Goal: Task Accomplishment & Management: Use online tool/utility

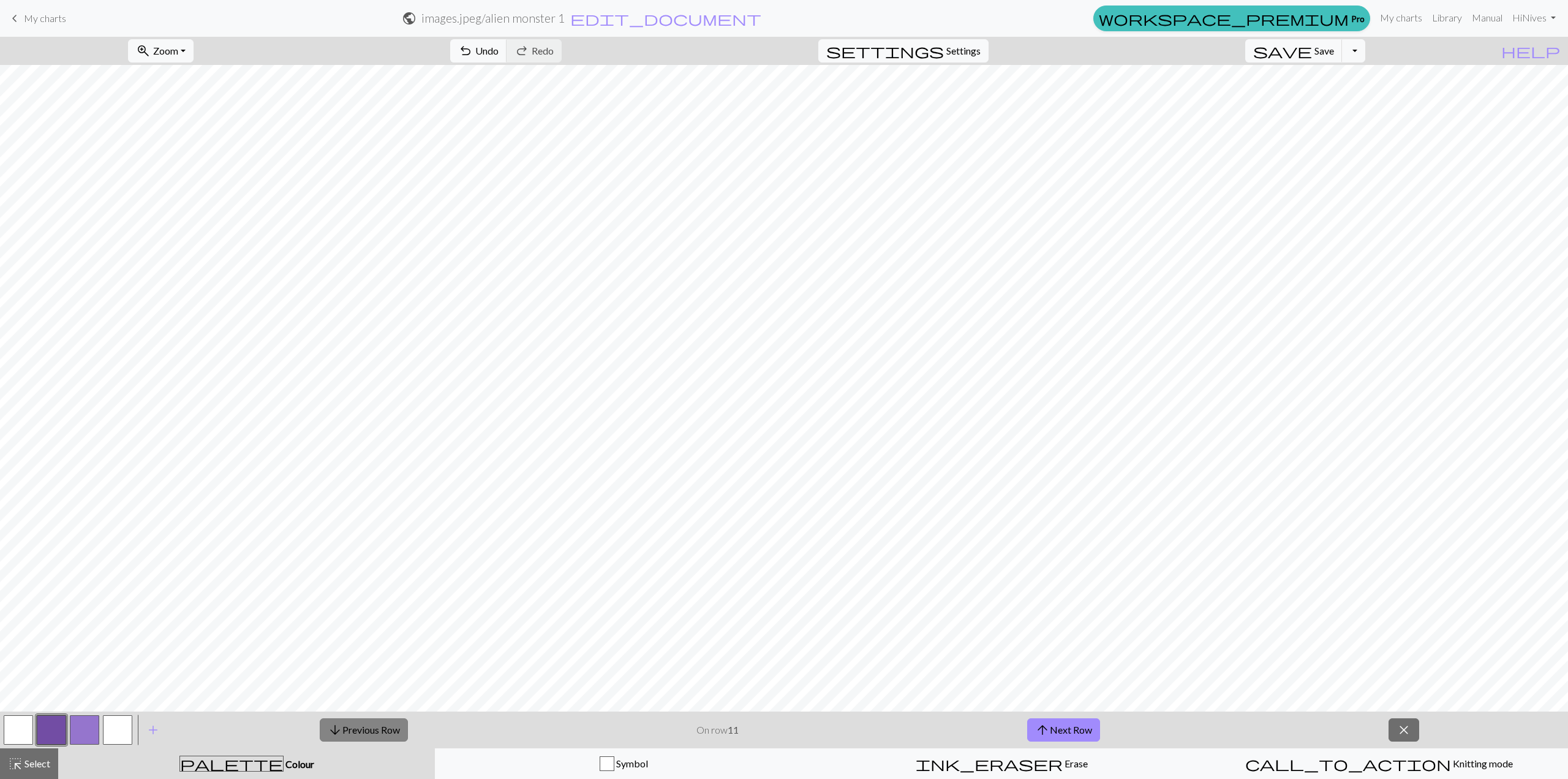
click at [364, 728] on button "arrow_downward Previous Row" at bounding box center [363, 730] width 88 height 23
click at [330, 726] on span "arrow_downward" at bounding box center [335, 730] width 15 height 17
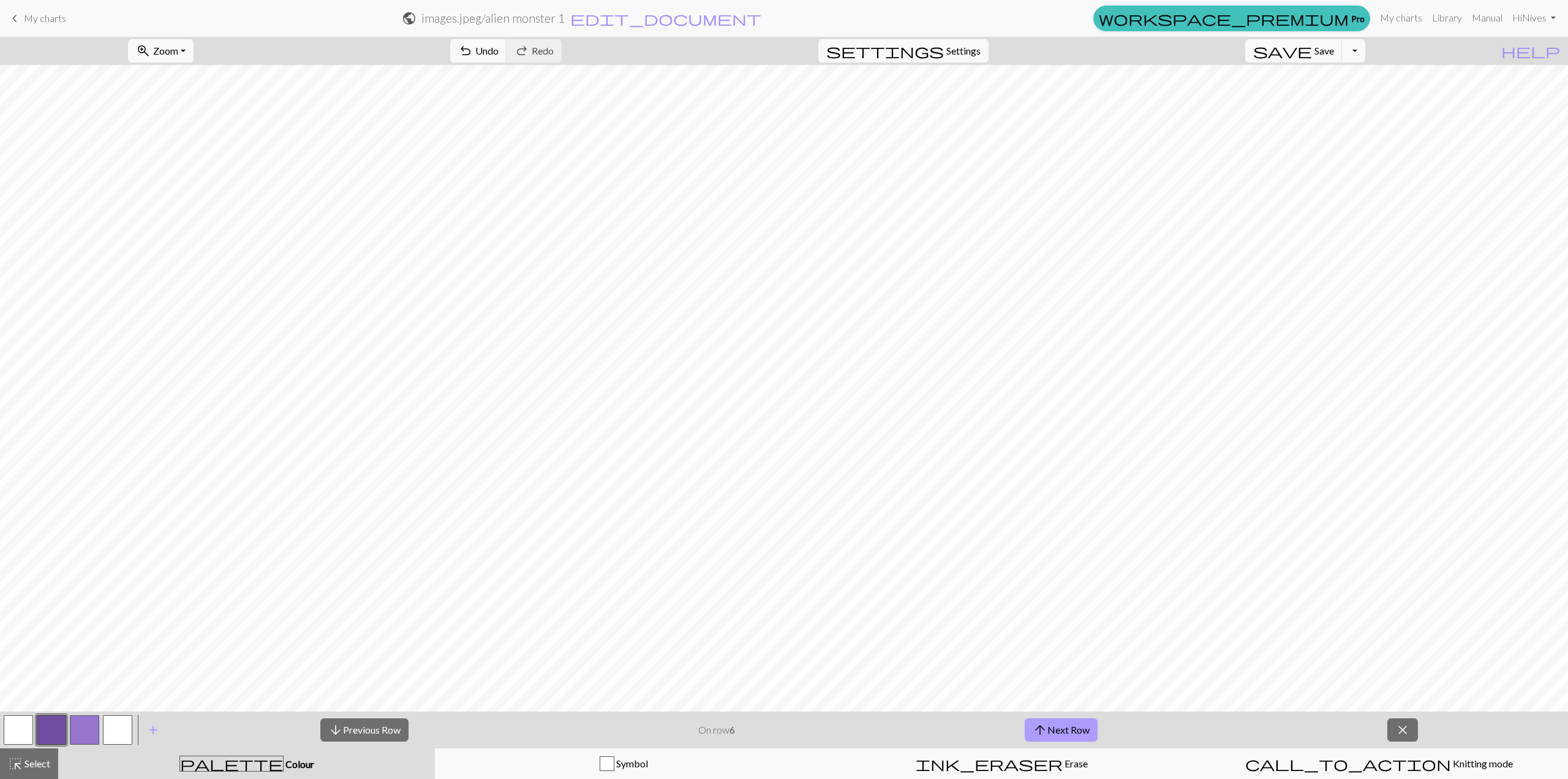
click at [1066, 736] on button "arrow_upward Next Row" at bounding box center [1061, 730] width 73 height 23
click at [371, 712] on div "arrow_downward Previous Row On row 7 arrow_upward Next Row close" at bounding box center [870, 730] width 1398 height 37
click at [386, 731] on button "arrow_downward Previous Row" at bounding box center [364, 730] width 88 height 23
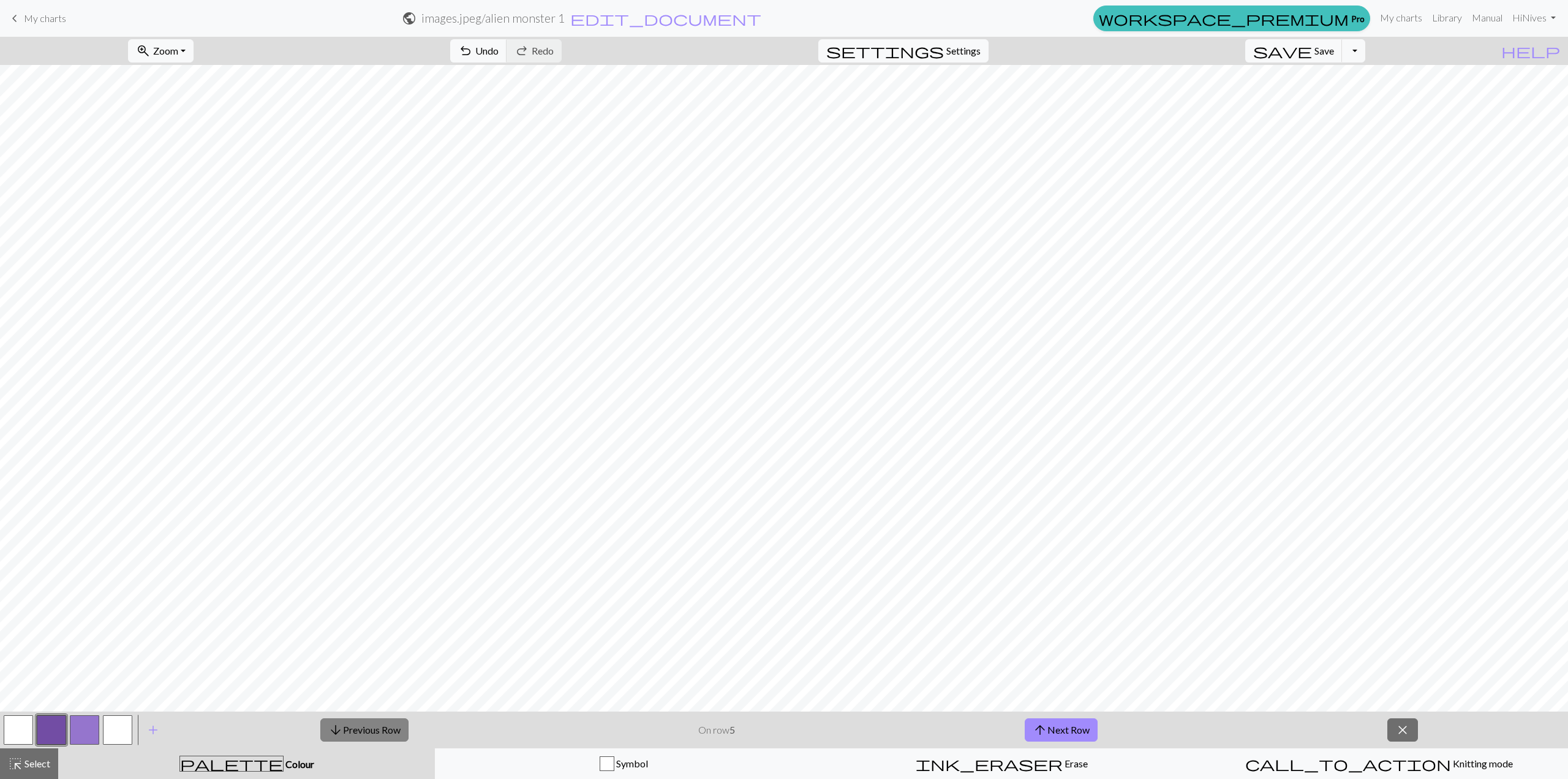
click at [386, 731] on button "arrow_downward Previous Row" at bounding box center [364, 730] width 88 height 23
click at [1067, 713] on div "arrow_downward Previous Row On row 3 arrow_upward Next Row close" at bounding box center [870, 730] width 1398 height 37
click at [1060, 736] on button "arrow_upward Next Row" at bounding box center [1061, 730] width 73 height 23
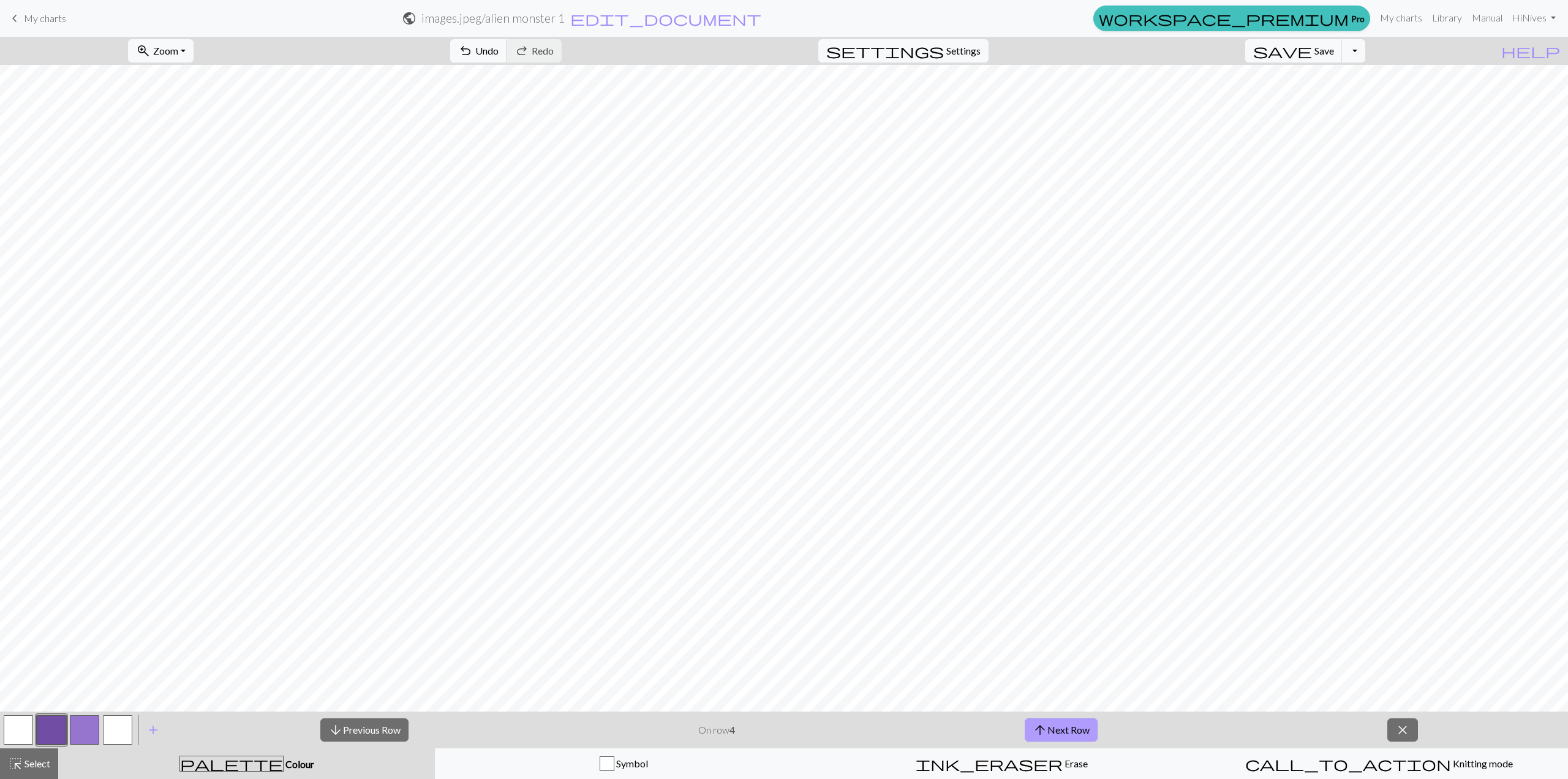
click at [1060, 736] on button "arrow_upward Next Row" at bounding box center [1061, 730] width 73 height 23
click at [1066, 719] on button "arrow_upward Next Row" at bounding box center [1061, 730] width 73 height 23
click at [1076, 733] on button "arrow_upward Next Row" at bounding box center [1061, 730] width 73 height 23
click at [1078, 739] on button "arrow_upward Next Row" at bounding box center [1061, 730] width 73 height 23
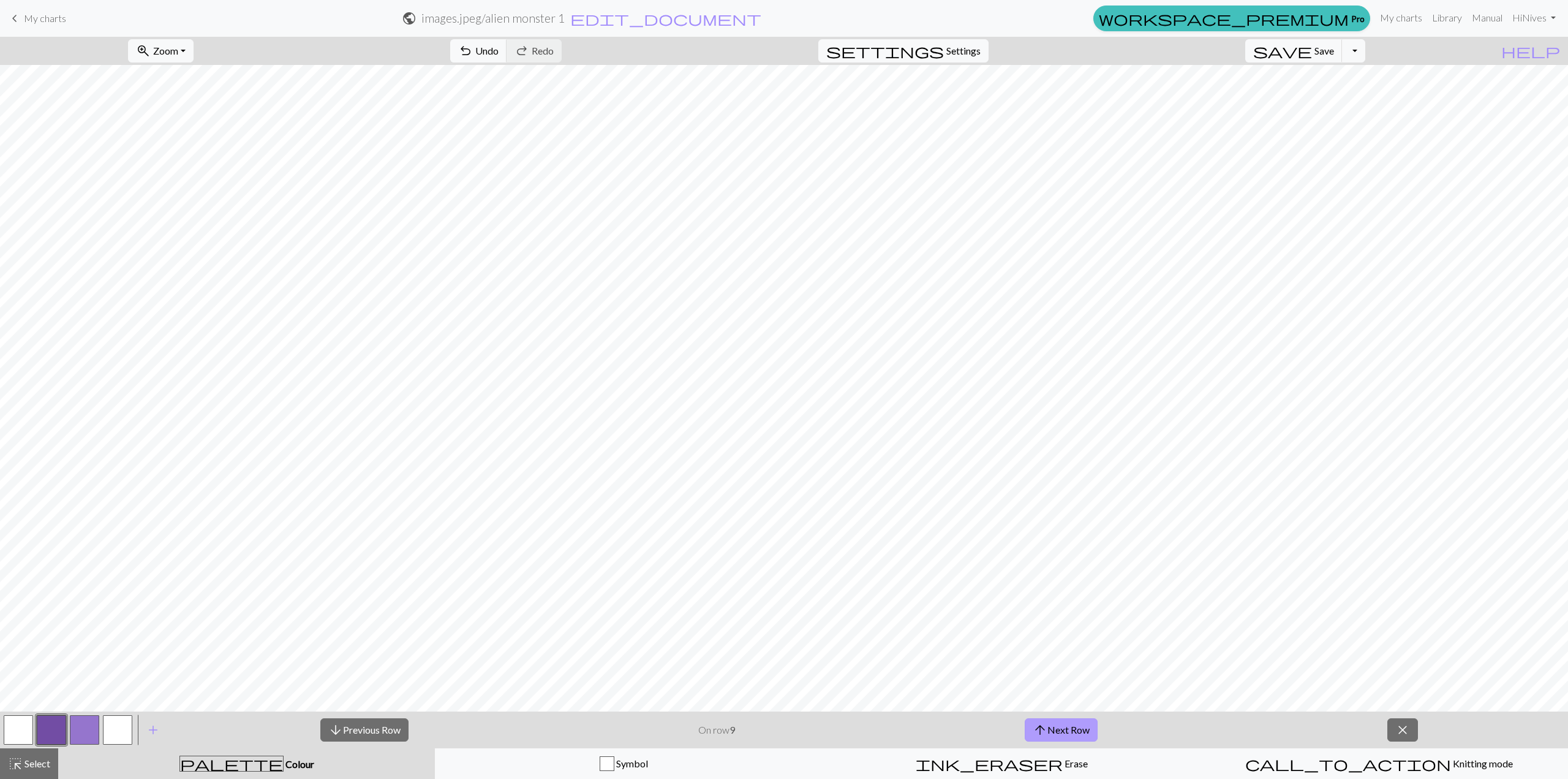
click at [1087, 724] on button "arrow_upward Next Row" at bounding box center [1061, 730] width 73 height 23
click at [1085, 725] on button "arrow_upward Next Row" at bounding box center [1063, 730] width 73 height 23
click at [1057, 734] on button "arrow_upward Next Row" at bounding box center [1063, 730] width 73 height 23
